Goal: Register for event/course

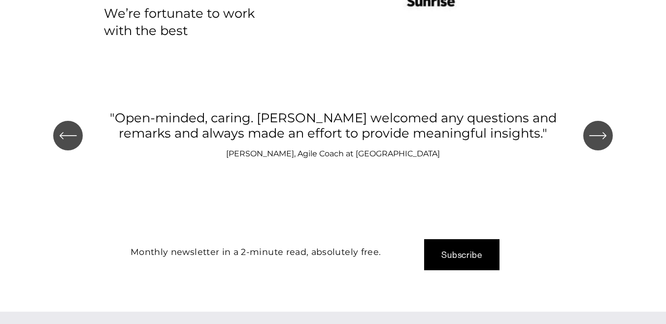
scroll to position [1053, 0]
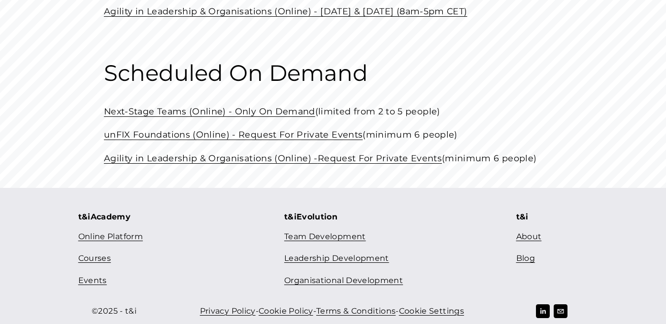
scroll to position [469, 0]
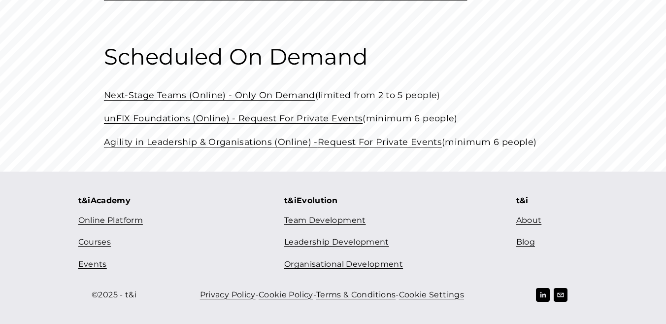
click at [542, 298] on use "LinkedIn" at bounding box center [543, 295] width 14 height 14
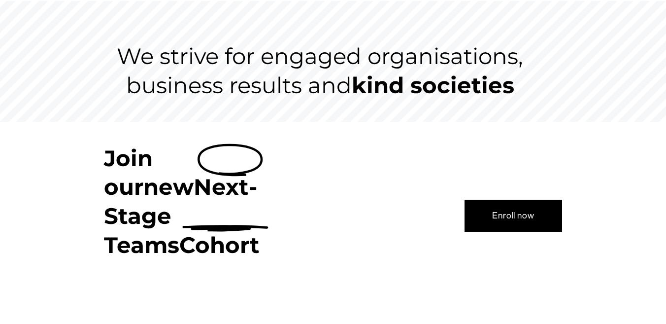
scroll to position [95, 0]
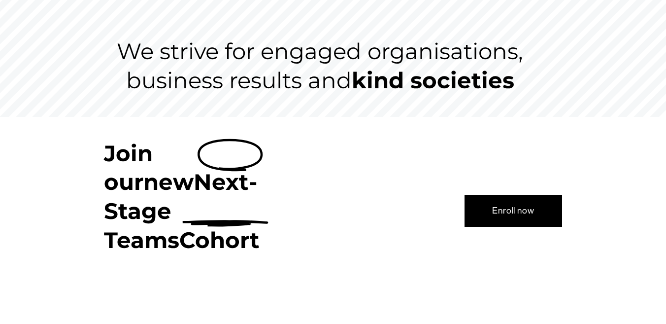
click at [502, 195] on link "Enroll now" at bounding box center [514, 211] width 98 height 32
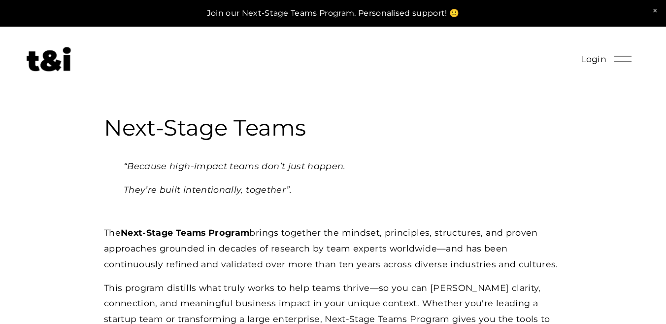
click at [67, 62] on img at bounding box center [49, 59] width 44 height 25
